Goal: Task Accomplishment & Management: Manage account settings

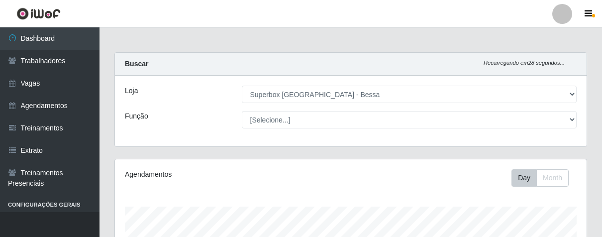
select select "206"
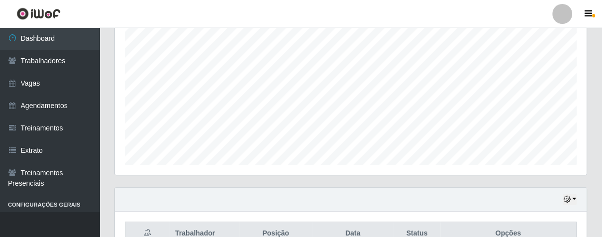
scroll to position [80, 0]
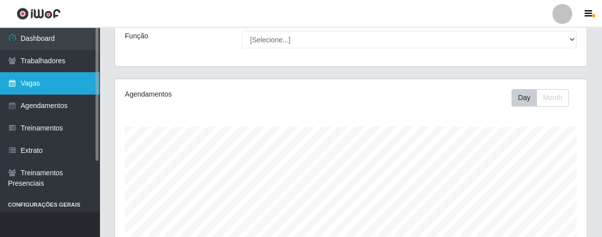
click at [64, 83] on link "Vagas" at bounding box center [50, 83] width 100 height 22
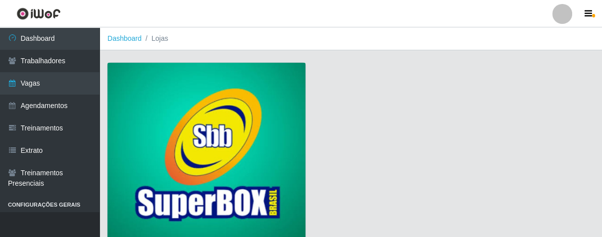
click at [159, 96] on img at bounding box center [207, 153] width 198 height 180
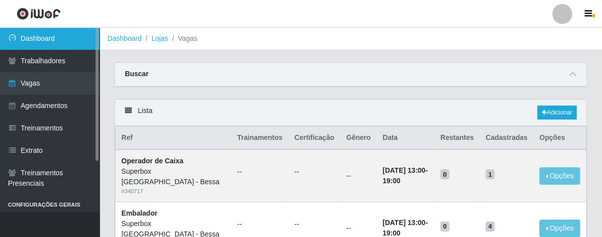
click at [39, 38] on link "Dashboard" at bounding box center [50, 38] width 100 height 22
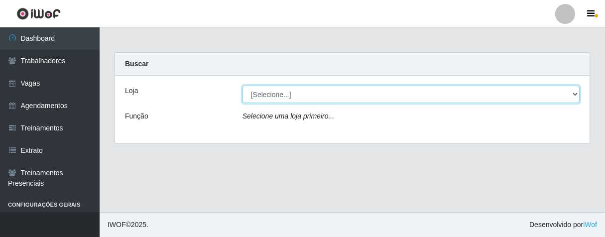
drag, startPoint x: 571, startPoint y: 97, endPoint x: 559, endPoint y: 99, distance: 12.2
click at [571, 97] on select "[Selecione...] Superbox [GEOGRAPHIC_DATA] - Bessa" at bounding box center [410, 94] width 337 height 17
select select "206"
click at [242, 86] on select "[Selecione...] Superbox [GEOGRAPHIC_DATA] - Bessa" at bounding box center [410, 94] width 337 height 17
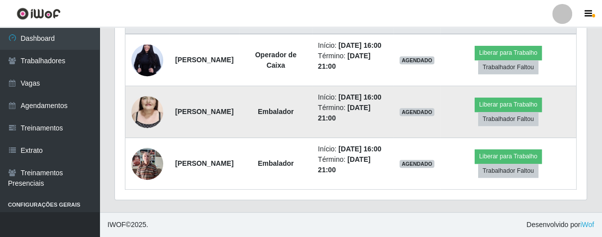
scroll to position [322, 0]
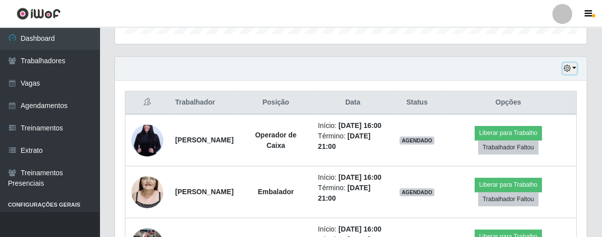
click at [569, 69] on icon "button" at bounding box center [566, 68] width 7 height 7
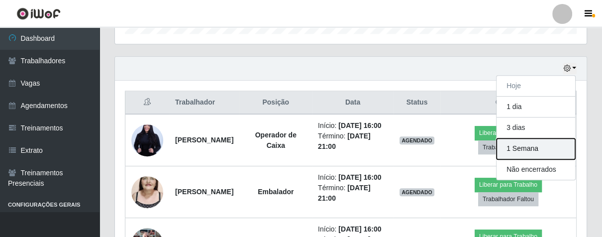
click at [515, 148] on button "1 Semana" at bounding box center [536, 148] width 79 height 21
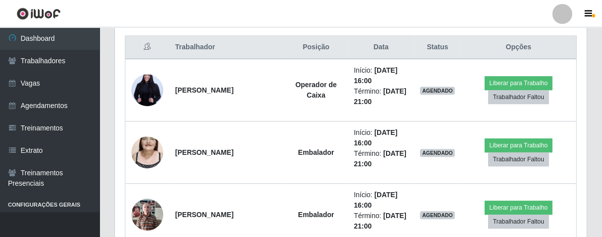
scroll to position [267, 0]
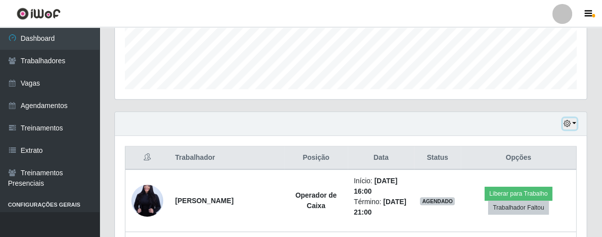
click at [569, 126] on icon "button" at bounding box center [566, 123] width 7 height 7
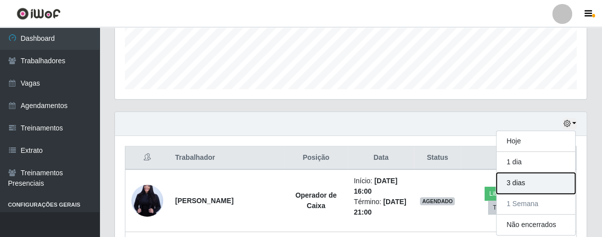
click at [518, 176] on button "3 dias" at bounding box center [536, 183] width 79 height 21
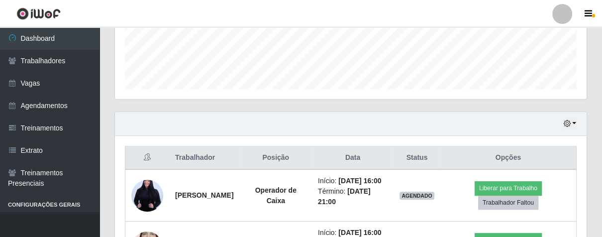
click at [569, 121] on icon "button" at bounding box center [566, 123] width 7 height 7
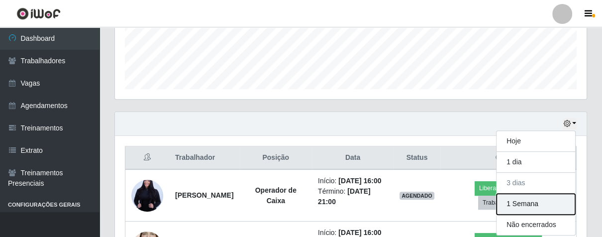
click at [522, 205] on button "1 Semana" at bounding box center [536, 204] width 79 height 21
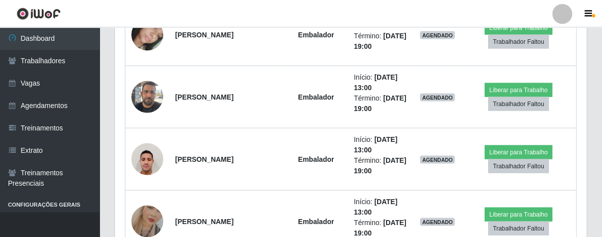
scroll to position [1483, 0]
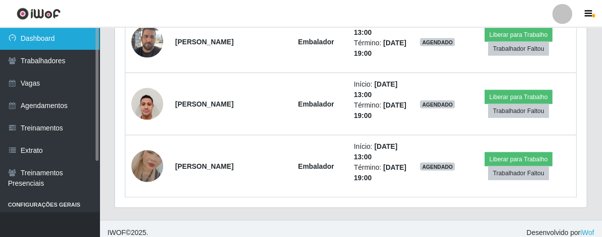
click at [62, 43] on link "Dashboard" at bounding box center [50, 38] width 100 height 22
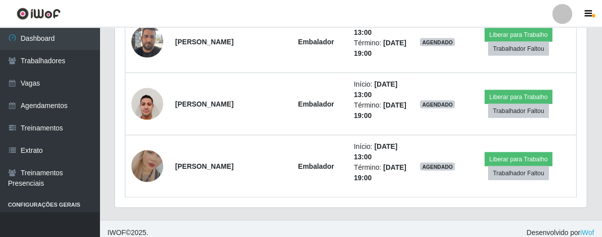
scroll to position [433, 0]
